Goal: Transaction & Acquisition: Obtain resource

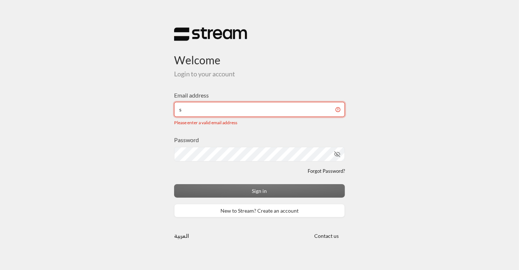
click at [210, 116] on input "s" at bounding box center [259, 109] width 171 height 15
type input "[EMAIL_ADDRESS][DOMAIN_NAME]"
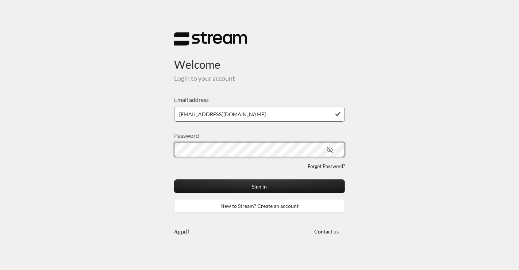
click at [174, 179] on button "Sign in" at bounding box center [259, 185] width 171 height 13
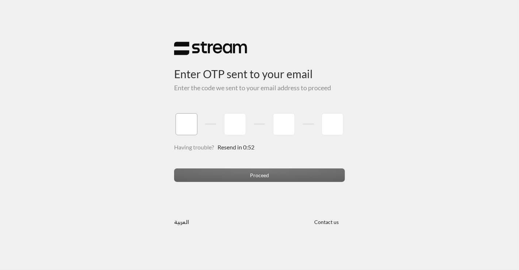
type input "0"
type input "6"
type input "7"
type input "6"
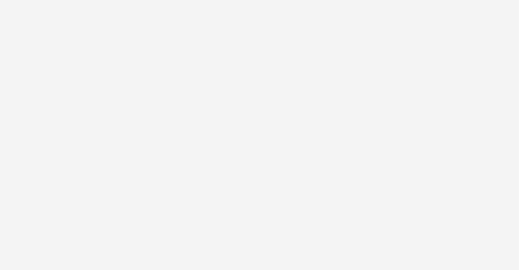
click at [266, 174] on div "Enter OTP sent to your email Enter the code we sent to your email address to pr…" at bounding box center [259, 135] width 519 height 270
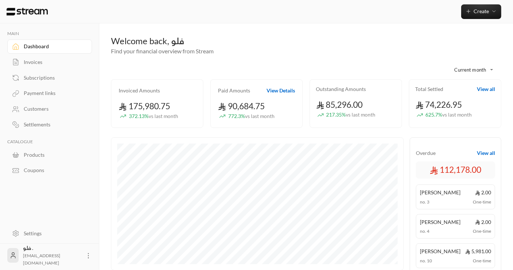
click at [37, 108] on div "Customers" at bounding box center [53, 108] width 59 height 7
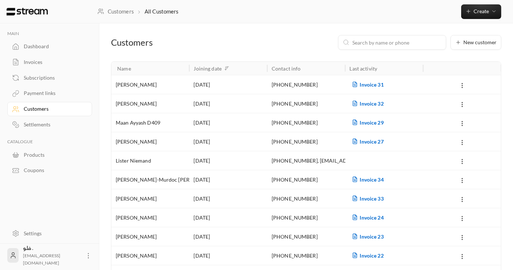
click at [34, 124] on div "Settlements" at bounding box center [53, 124] width 59 height 7
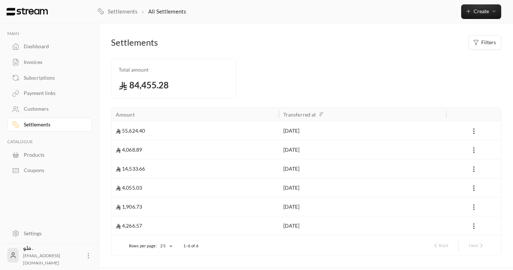
scroll to position [19, 0]
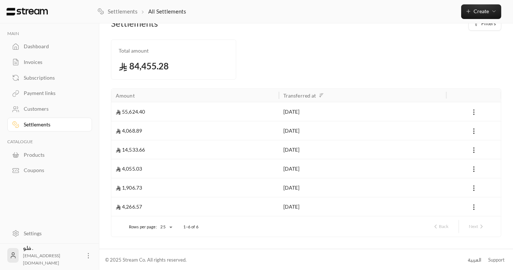
click at [474, 109] on icon at bounding box center [473, 111] width 7 height 7
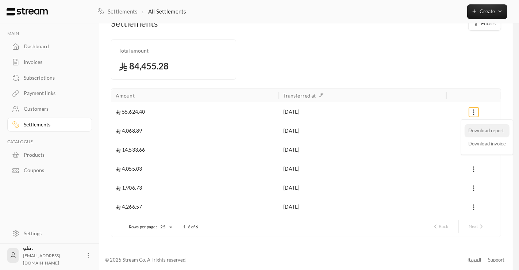
click at [476, 129] on li "Download report" at bounding box center [486, 130] width 45 height 13
click at [39, 48] on div at bounding box center [259, 135] width 519 height 270
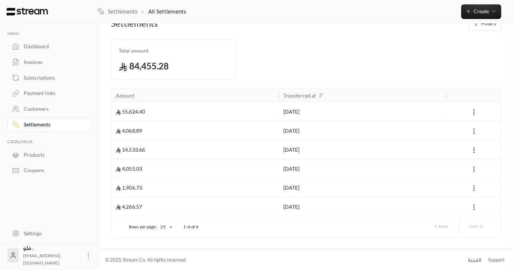
click at [37, 60] on div "Invoices" at bounding box center [53, 61] width 59 height 7
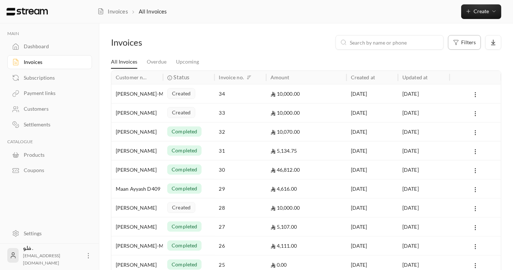
click at [460, 43] on div "Filters" at bounding box center [464, 42] width 23 height 6
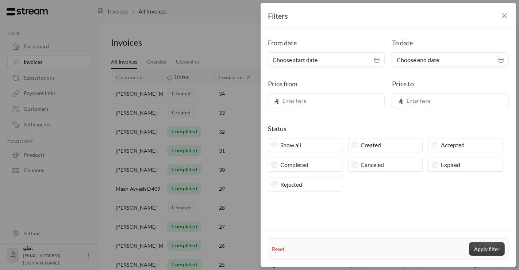
click at [487, 249] on button "Apply filter" at bounding box center [487, 248] width 36 height 13
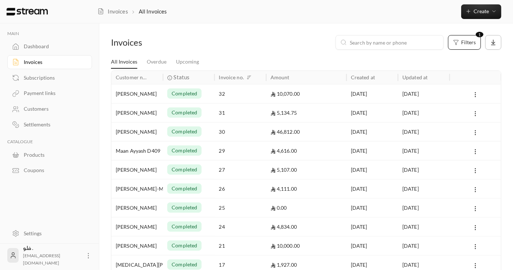
click at [490, 42] on icon at bounding box center [493, 42] width 7 height 7
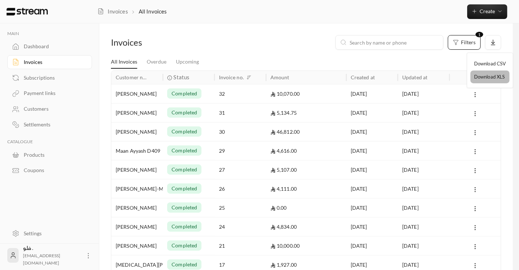
click at [487, 75] on li "Download XLS" at bounding box center [489, 76] width 39 height 13
